Goal: Task Accomplishment & Management: Complete application form

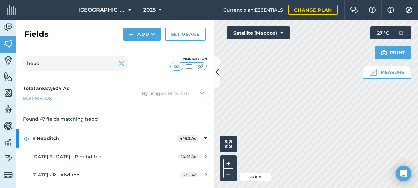
type input "hebdi"
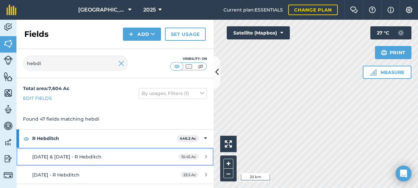
click at [130, 162] on link "[DATE] & [DATE] - R Hebditch 10.45 Ac" at bounding box center [114, 157] width 197 height 18
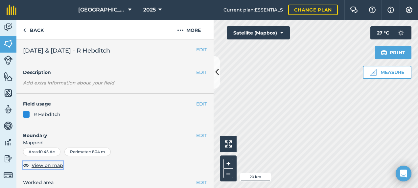
click at [60, 165] on span "View on map" at bounding box center [48, 165] width 32 height 7
click at [218, 80] on button at bounding box center [217, 72] width 7 height 33
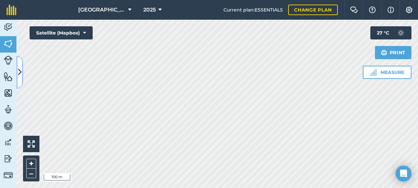
click at [17, 76] on button at bounding box center [19, 72] width 7 height 33
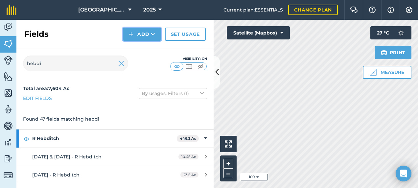
click at [139, 36] on button "Add" at bounding box center [142, 34] width 38 height 13
click at [144, 50] on link "Draw" at bounding box center [142, 49] width 36 height 14
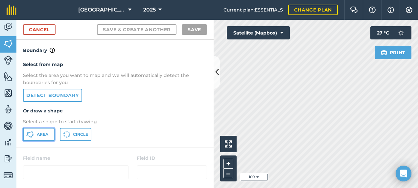
click at [48, 137] on button "Area" at bounding box center [39, 134] width 32 height 13
click at [218, 72] on icon at bounding box center [217, 71] width 4 height 11
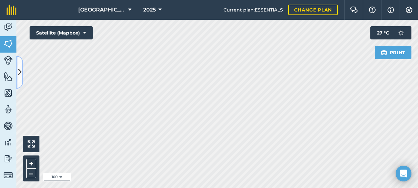
click at [20, 79] on button at bounding box center [19, 72] width 7 height 33
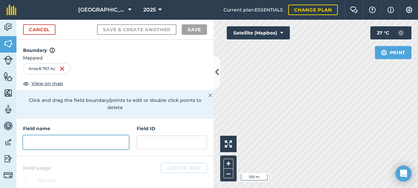
click at [62, 139] on input "text" at bounding box center [76, 142] width 106 height 14
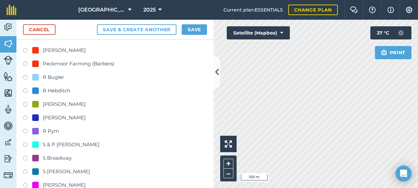
scroll to position [427, 0]
type input "[DATE] - R Hebditch"
click at [25, 89] on label at bounding box center [27, 91] width 9 height 7
radio input "true"
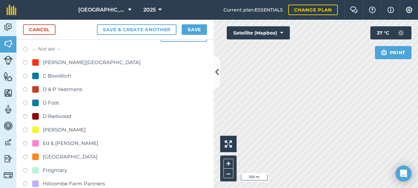
scroll to position [0, 0]
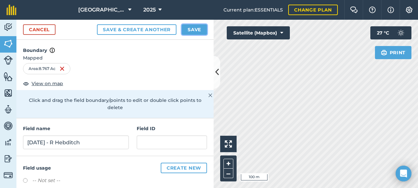
click at [184, 29] on button "Save" at bounding box center [194, 29] width 25 height 11
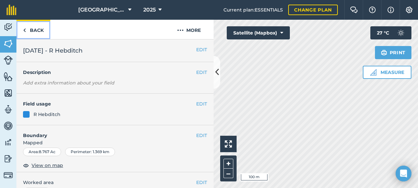
click at [37, 31] on link "Back" at bounding box center [33, 29] width 34 height 19
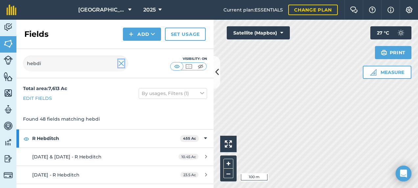
click at [122, 62] on img at bounding box center [121, 63] width 6 height 8
